Goal: Ask a question

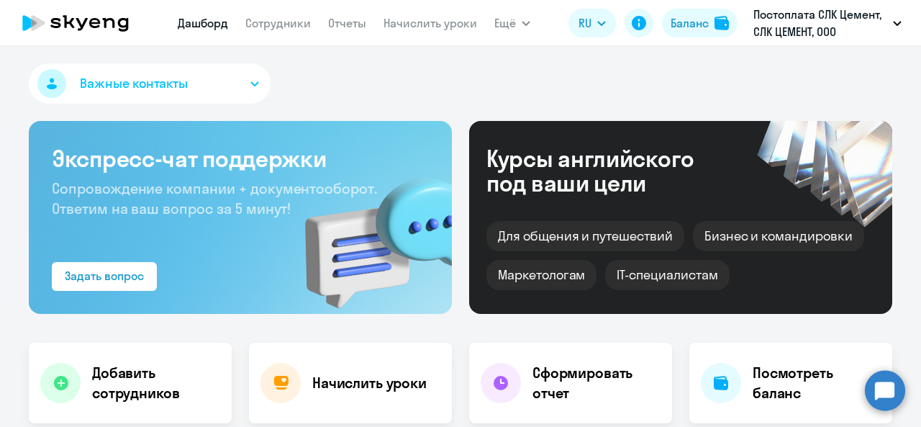
click at [872, 392] on circle at bounding box center [885, 390] width 40 height 40
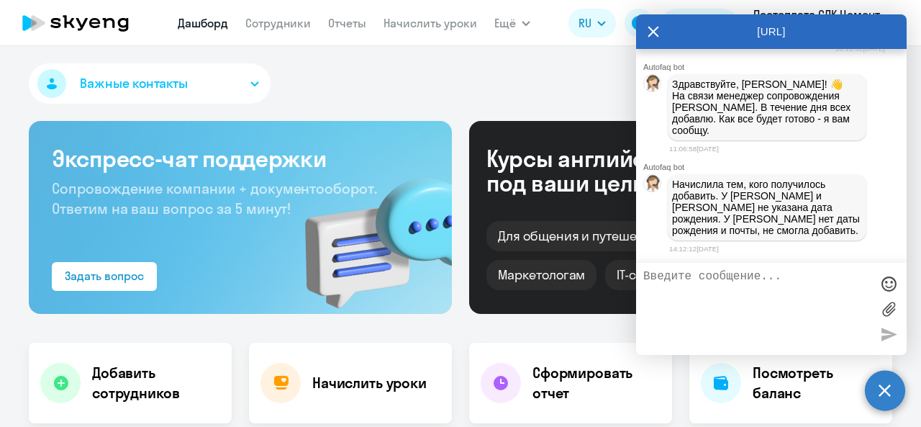
scroll to position [60810, 0]
paste textarea "[DATE]"
type textarea "Добрый день! [PERSON_NAME] [DATE]"
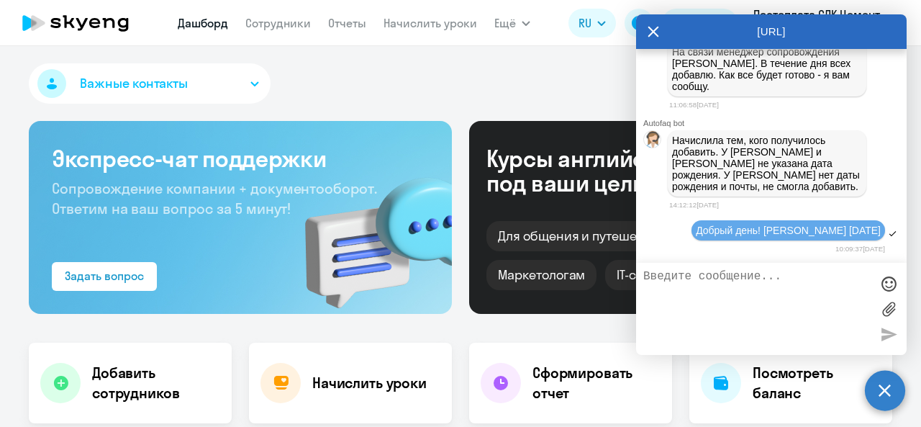
scroll to position [60853, 0]
click at [718, 281] on textarea at bounding box center [756, 309] width 227 height 78
type textarea "остальную информацию запросила"
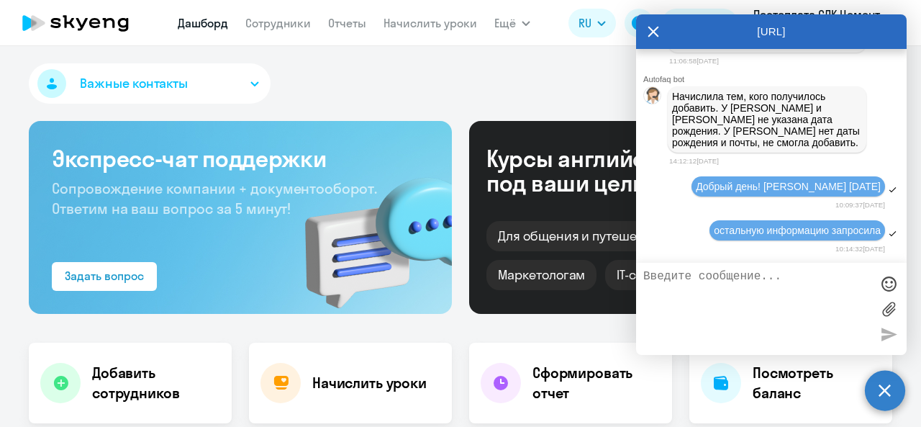
scroll to position [60897, 0]
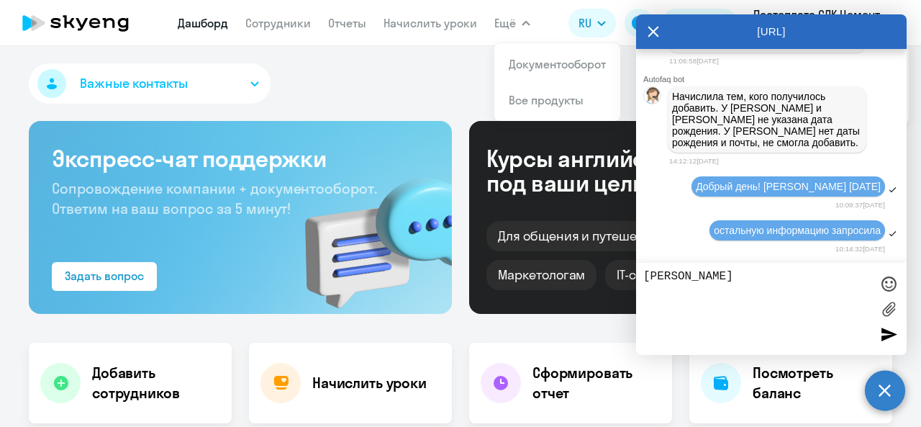
paste textarea "[EMAIL_ADDRESS][DOMAIN_NAME]"
type textarea "[PERSON_NAME] [EMAIL_ADDRESS][DOMAIN_NAME]"
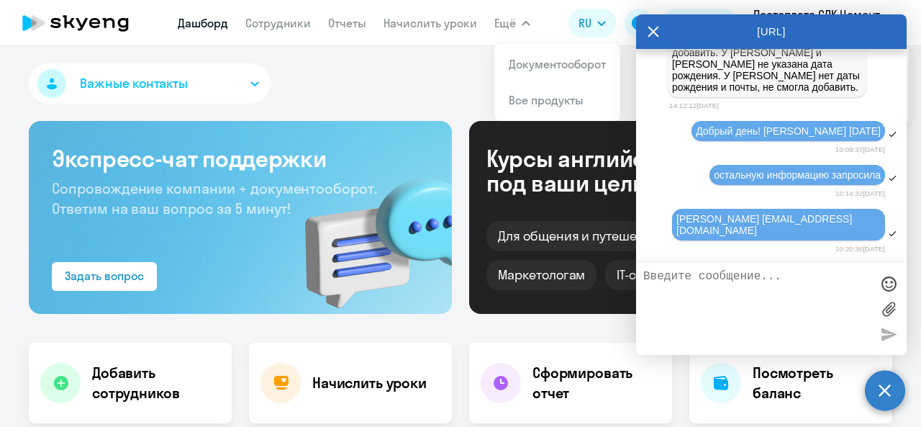
scroll to position [60953, 0]
click at [730, 278] on textarea at bounding box center [756, 309] width 227 height 78
paste textarea "[DATE]"
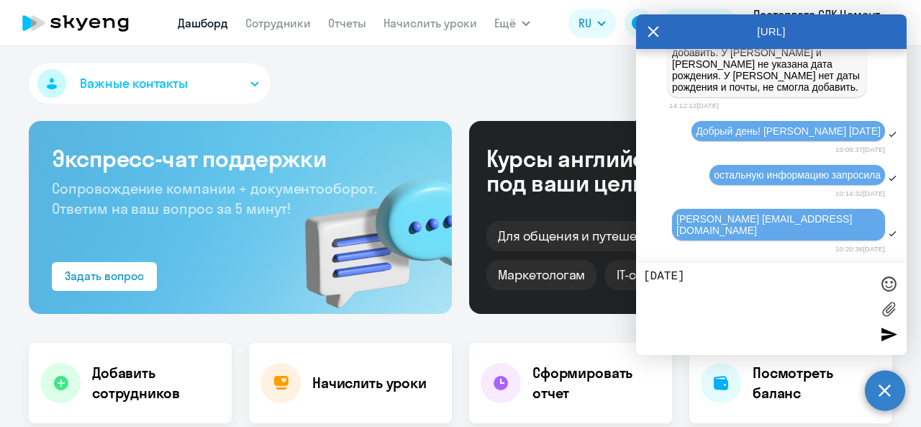
type textarea "[DATE]"
click at [896, 337] on div at bounding box center [889, 334] width 22 height 22
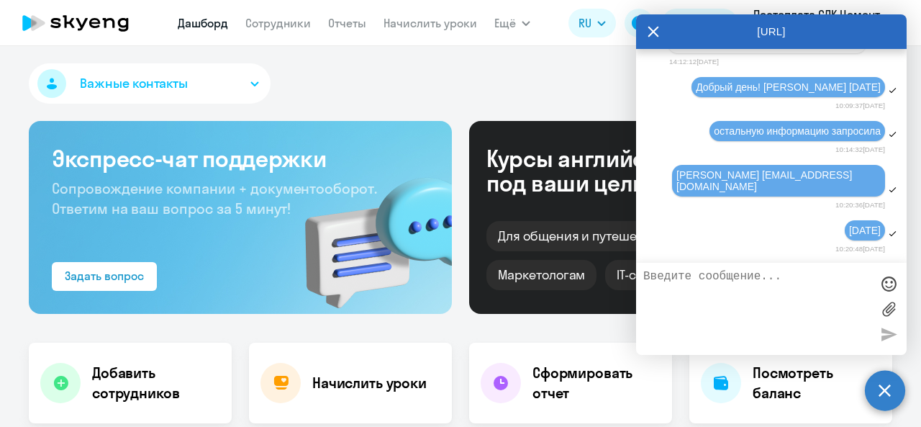
scroll to position [60996, 0]
click at [772, 304] on textarea at bounding box center [756, 309] width 227 height 78
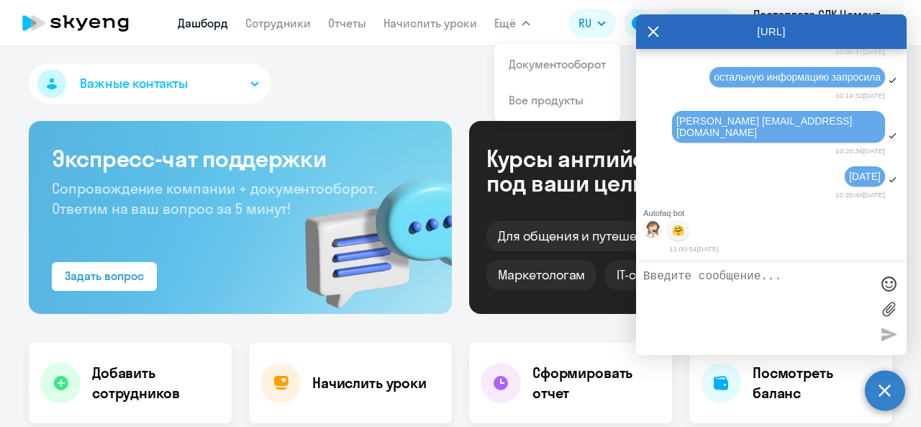
scroll to position [61053, 0]
click at [654, 27] on icon at bounding box center [654, 31] width 12 height 35
